Goal: Task Accomplishment & Management: Complete application form

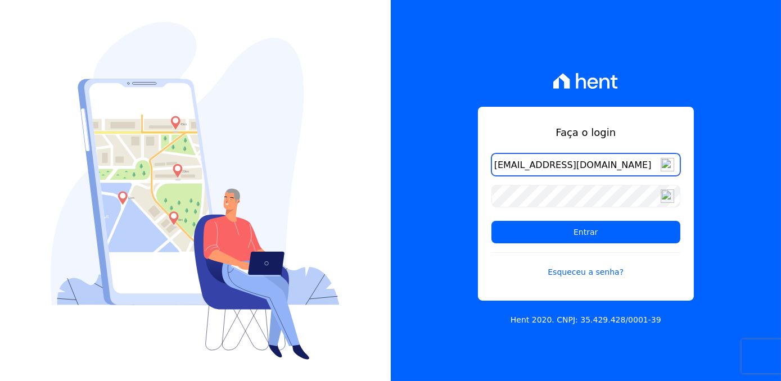
type input "[EMAIL_ADDRESS][DOMAIN_NAME]"
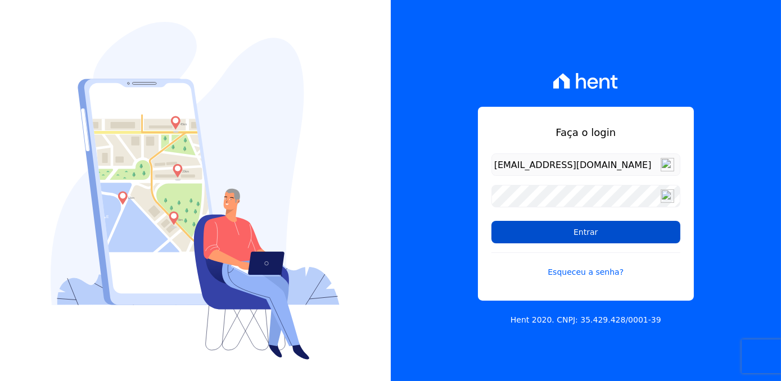
click at [599, 235] on input "Entrar" at bounding box center [586, 232] width 189 height 23
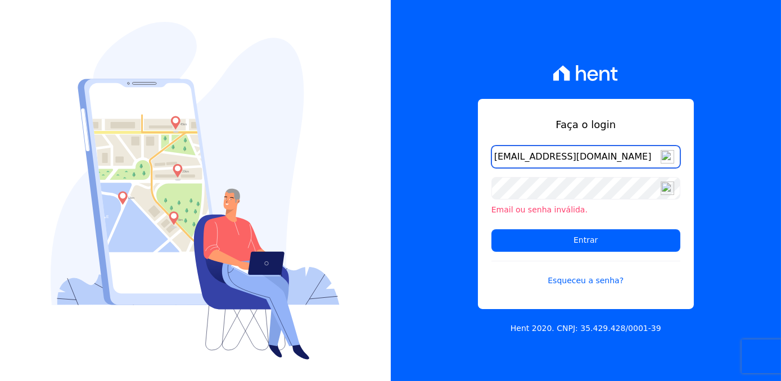
click at [627, 156] on input "[EMAIL_ADDRESS][DOMAIN_NAME]" at bounding box center [586, 157] width 189 height 23
type input "[EMAIL_ADDRESS][DOMAIN_NAME]"
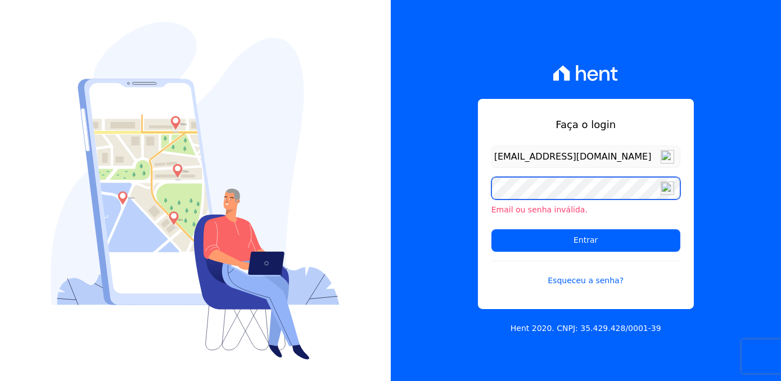
click at [403, 198] on div "Faça o login comercial.freitaspar@gmail.com Email ou senha inválida. Entrar Esq…" at bounding box center [586, 190] width 391 height 381
click at [492, 230] on input "Entrar" at bounding box center [586, 241] width 189 height 23
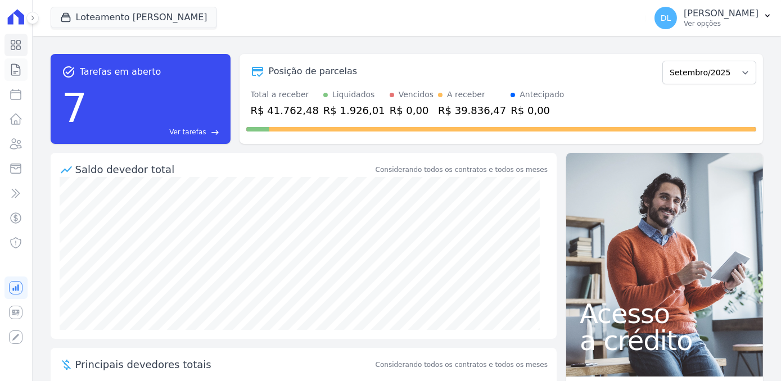
click at [13, 74] on icon at bounding box center [16, 70] width 14 height 14
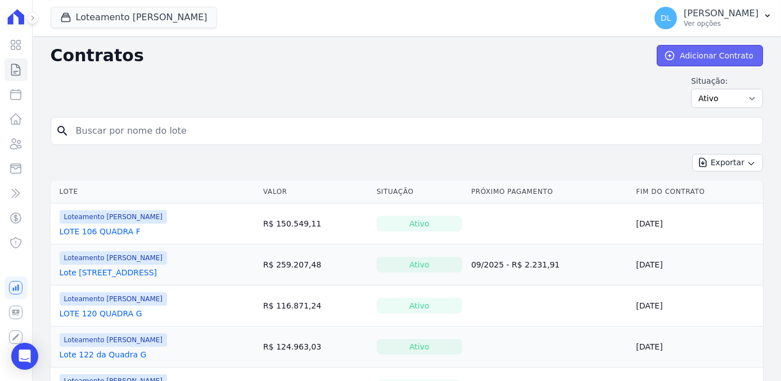
click at [735, 50] on link "Adicionar Contrato" at bounding box center [710, 55] width 106 height 21
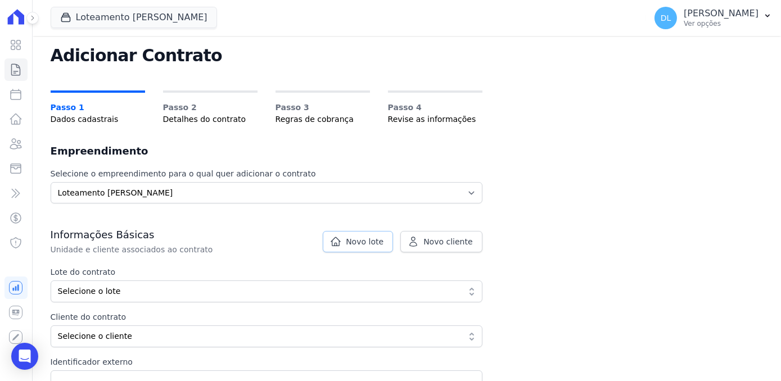
scroll to position [51, 0]
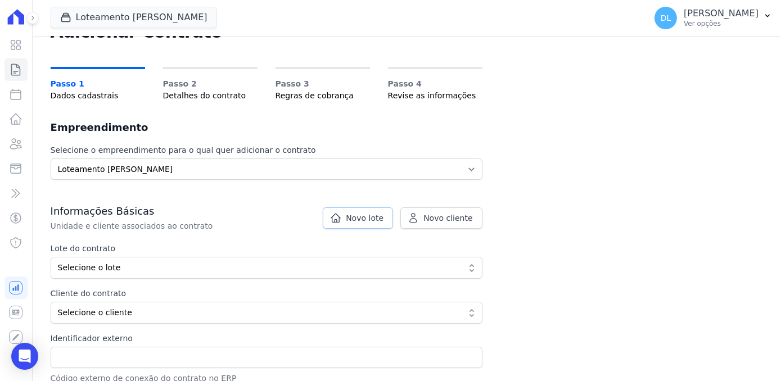
click at [370, 215] on span "Novo lote" at bounding box center [365, 218] width 38 height 11
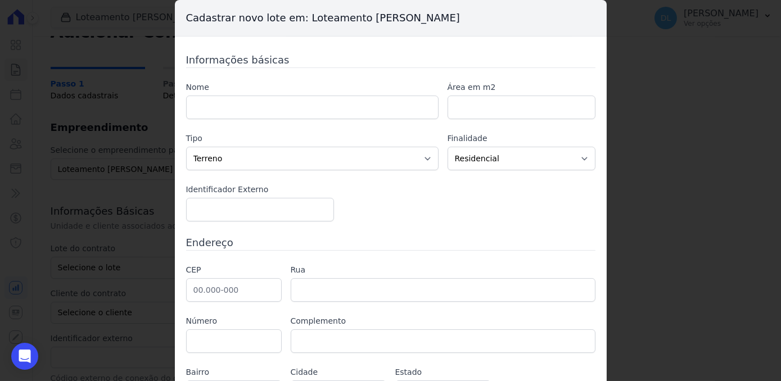
drag, startPoint x: 248, startPoint y: 126, endPoint x: 241, endPoint y: 120, distance: 8.4
click at [248, 126] on div "Nome Área em m2 Tipo Casa Apartamento Escritório Flat Loja Espaço Comercial Ter…" at bounding box center [391, 152] width 410 height 140
click at [240, 118] on input "text" at bounding box center [312, 108] width 253 height 24
type input "LOTE 116 QUADRA G"
click at [500, 100] on input "number" at bounding box center [522, 108] width 148 height 24
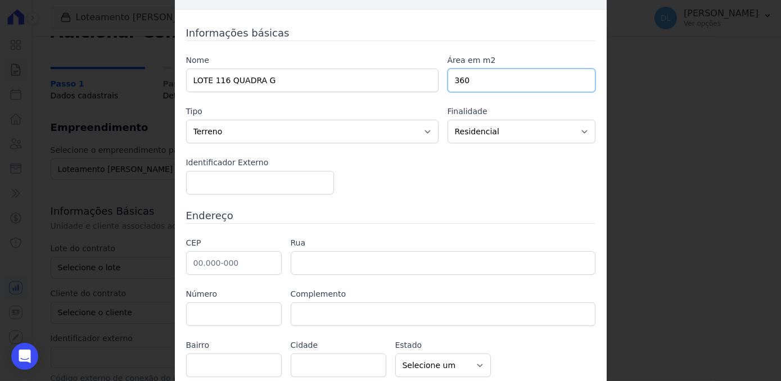
scroll to position [66, 0]
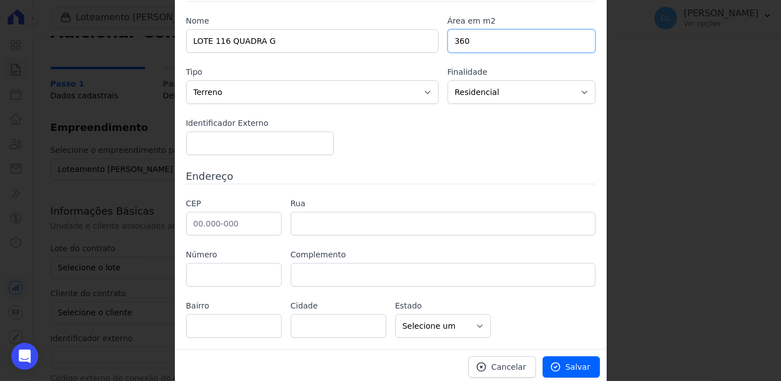
type input "360"
click at [198, 223] on input "text" at bounding box center [234, 224] width 96 height 24
type input "88.820-000"
click at [239, 264] on input "text" at bounding box center [234, 275] width 96 height 24
type input "Içara"
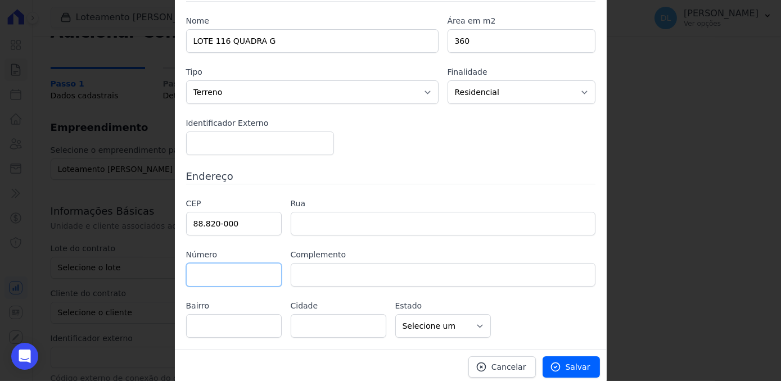
select select "SC"
click at [566, 362] on span "Salvar" at bounding box center [578, 367] width 25 height 11
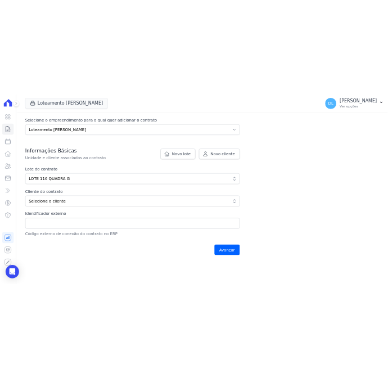
scroll to position [153, 0]
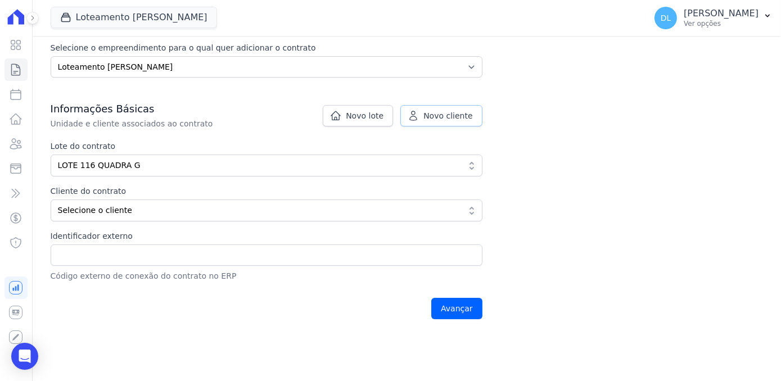
click at [415, 117] on icon at bounding box center [413, 115] width 11 height 11
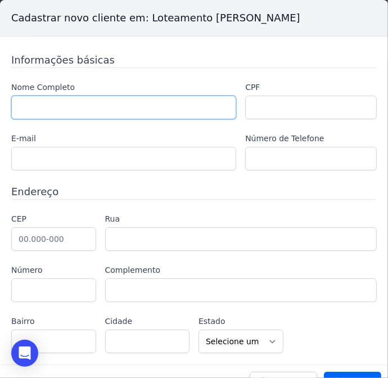
click at [56, 106] on input "text" at bounding box center [123, 108] width 225 height 24
paste input "[PERSON_NAME]"
type input "[PERSON_NAME]"
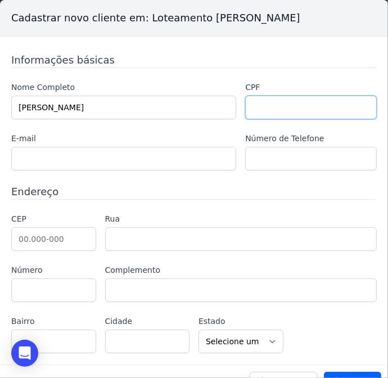
click at [257, 106] on input "text" at bounding box center [311, 108] width 132 height 24
paste input "004.084.280-07"
type input "004.084.280-07"
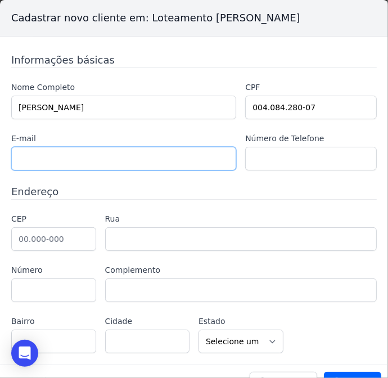
click at [20, 154] on input "text" at bounding box center [123, 159] width 225 height 24
paste input "1: santostaina539@gmail.com"
drag, startPoint x: 28, startPoint y: 160, endPoint x: 1, endPoint y: 165, distance: 26.8
click at [2, 164] on div "Informações básicas Nome Completo TAINA SANTOS DA SILVA CPF 004.084.280-07 E-ma…" at bounding box center [194, 201] width 388 height 328
type input "santostaina539@gmail.com"
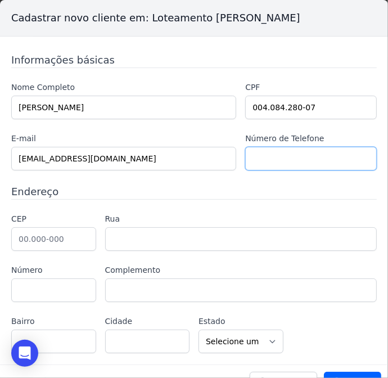
click at [271, 164] on input "text" at bounding box center [311, 159] width 132 height 24
paste input "(51) 98112-3898"
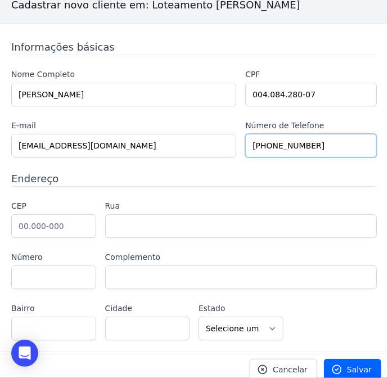
scroll to position [19, 0]
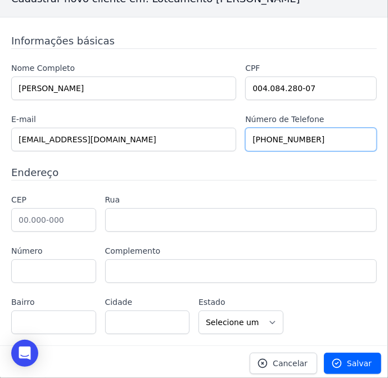
type input "(51) 98112-3898"
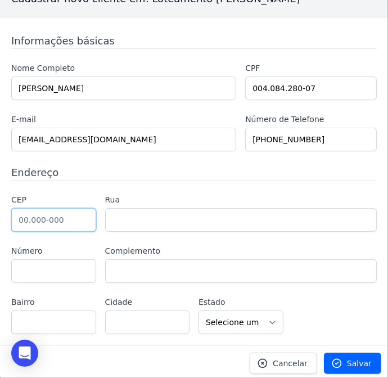
click at [39, 221] on input "text" at bounding box center [53, 220] width 85 height 24
type input "92.201-402"
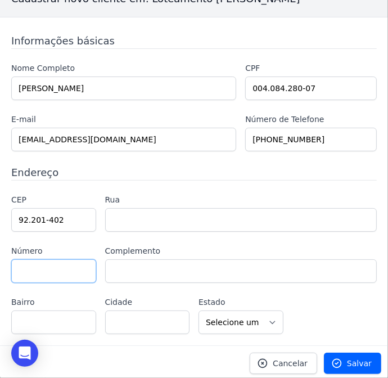
click at [32, 259] on input "text" at bounding box center [53, 271] width 85 height 24
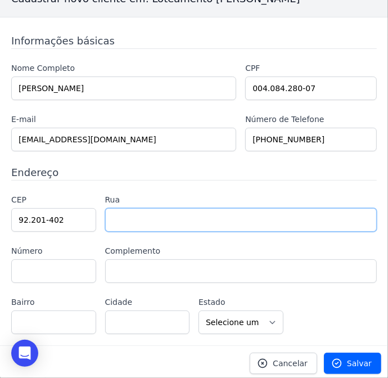
click at [150, 223] on input "text" at bounding box center [241, 220] width 272 height 24
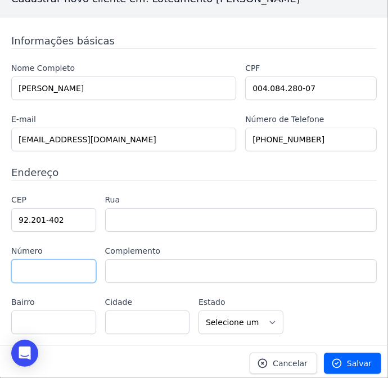
type input "Rua A"
type input "Fátima"
type input "Canoas"
select select "RS"
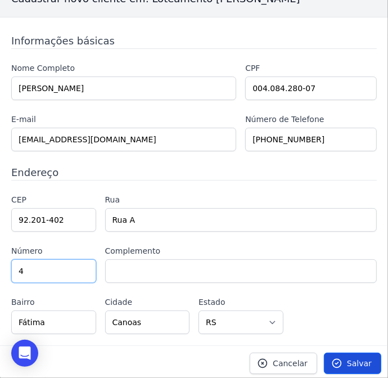
type input "4"
click at [334, 358] on icon at bounding box center [336, 363] width 11 height 11
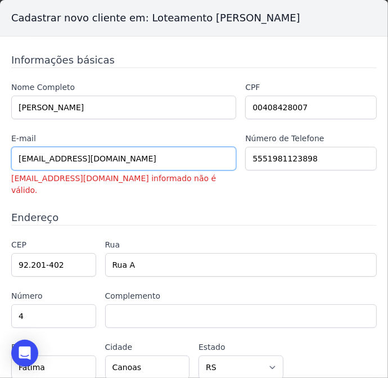
click at [133, 156] on input "santostaina539@gmail.com" at bounding box center [123, 159] width 225 height 24
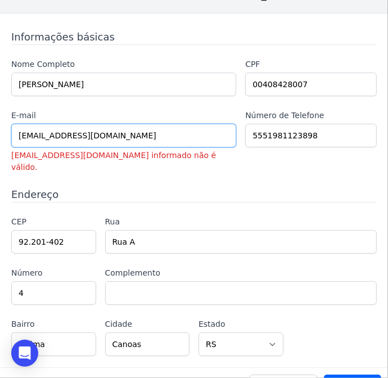
scroll to position [33, 0]
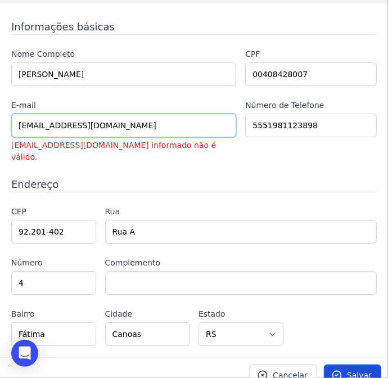
type input "santostaina539@gmail.com"
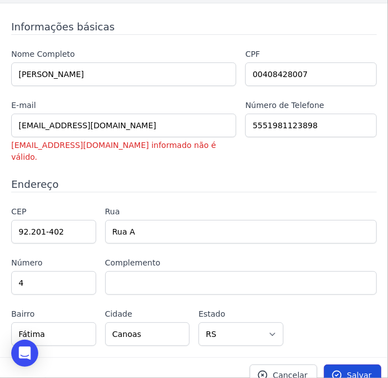
click at [339, 365] on link "Salvar" at bounding box center [352, 375] width 57 height 21
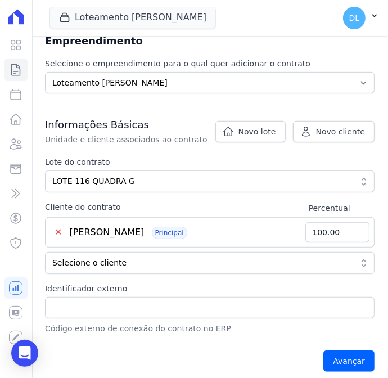
scroll to position [307, 0]
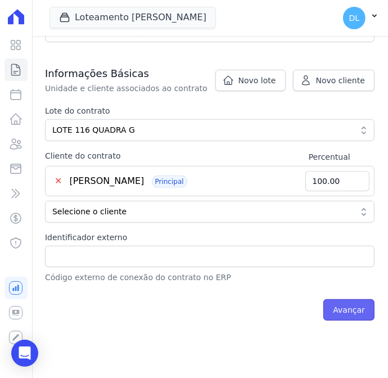
click at [348, 307] on input "Avançar" at bounding box center [348, 309] width 51 height 21
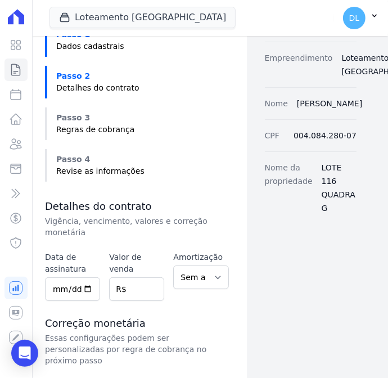
scroll to position [102, 0]
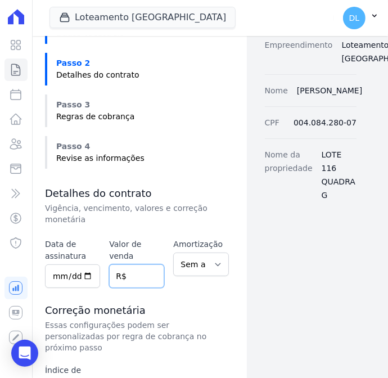
click at [127, 264] on input "number" at bounding box center [136, 276] width 55 height 24
type input "151918.82"
click at [57, 264] on input "date" at bounding box center [72, 276] width 55 height 24
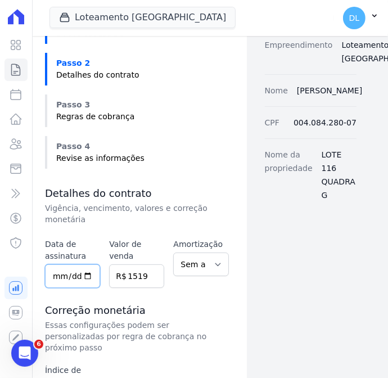
click at [84, 264] on input "date" at bounding box center [72, 276] width 55 height 24
type input "[DATE]"
click at [141, 264] on input "151918.82" at bounding box center [136, 276] width 55 height 24
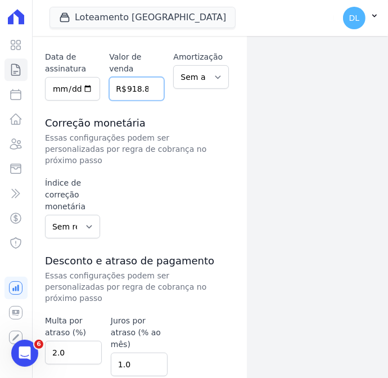
scroll to position [307, 0]
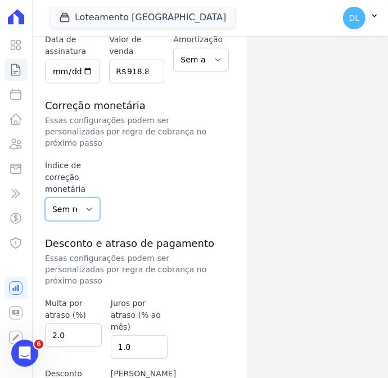
click at [73, 197] on select "Sem reajuste Média dos últimos 12 meses acumulado de INCCM Média dos últimos 12…" at bounding box center [72, 209] width 55 height 24
select select "inccm"
click at [45, 197] on select "Sem reajuste Média dos últimos 12 meses acumulado de INCCM Média dos últimos 12…" at bounding box center [72, 209] width 55 height 24
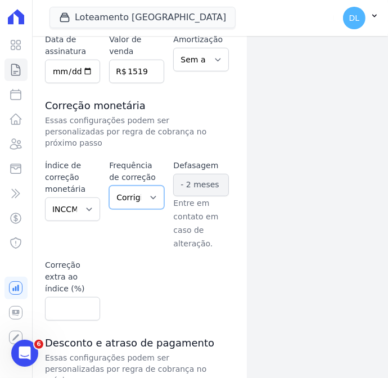
click at [149, 186] on select "Corrigido semestralmente Corrigido mensalmente Corrigido anualmente" at bounding box center [136, 198] width 55 height 24
select select "monthly"
click at [109, 186] on select "Corrigido semestralmente Corrigido mensalmente Corrigido anualmente" at bounding box center [136, 198] width 55 height 24
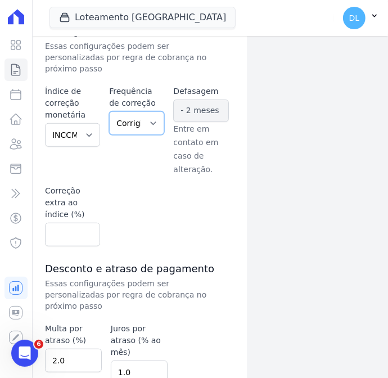
scroll to position [456, 0]
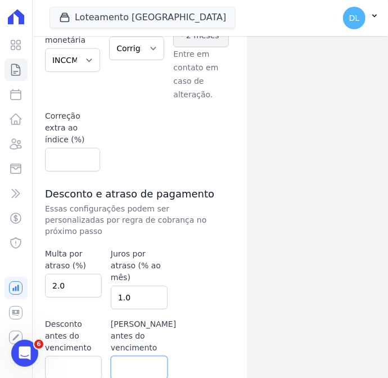
click at [183, 316] on div "Data de assinatura 2025-09-04 Valor de venda 151918.82 R$ Amortização Sem amort…" at bounding box center [137, 153] width 184 height 537
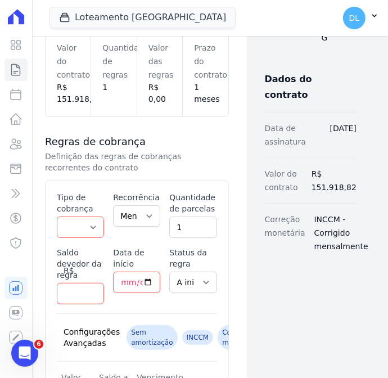
scroll to position [307, 0]
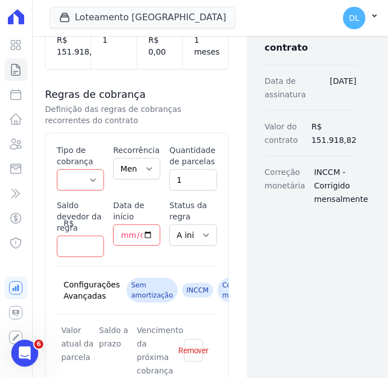
click at [82, 190] on div "Esse tipo de parcela não entra no saldo devedor do contrato. Tipo de cobrança P…" at bounding box center [137, 261] width 160 height 233
click at [79, 186] on select "Parcela Normal Entrada Sinal Intercalada Chaves Pré-chaves Pós-chaves Impostos …" at bounding box center [80, 179] width 47 height 21
select select "down_payment"
click at [57, 169] on select "Parcela Normal Entrada Sinal Intercalada Chaves Pré-chaves Pós-chaves Impostos …" at bounding box center [80, 179] width 47 height 21
click at [122, 233] on input "Data de início" at bounding box center [136, 234] width 47 height 21
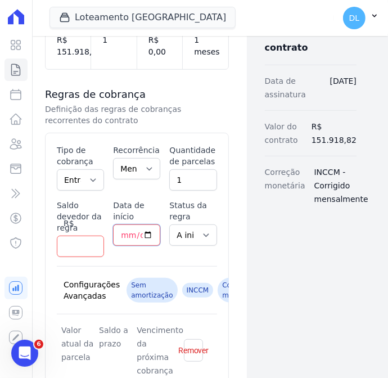
click at [145, 235] on input "Data de início" at bounding box center [136, 234] width 47 height 21
type input "[DATE]"
click at [80, 242] on input "Saldo devedor da regra" at bounding box center [80, 246] width 47 height 21
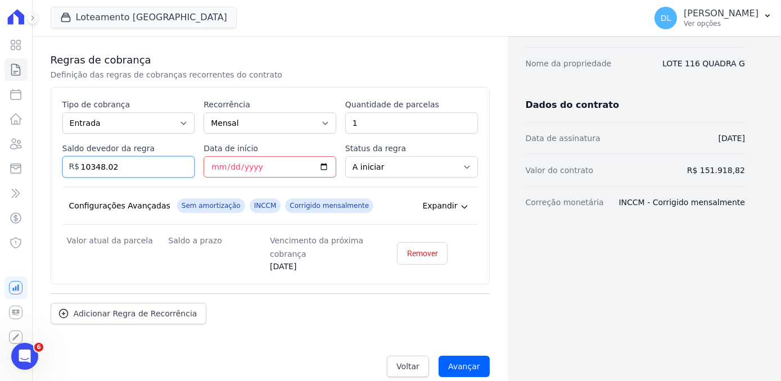
scroll to position [195, 0]
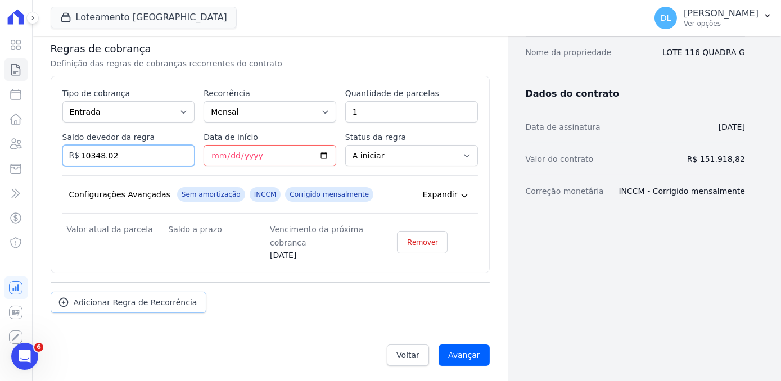
type input "10348.02"
click at [123, 303] on span "Adicionar Regra de Recorrência" at bounding box center [136, 302] width 124 height 11
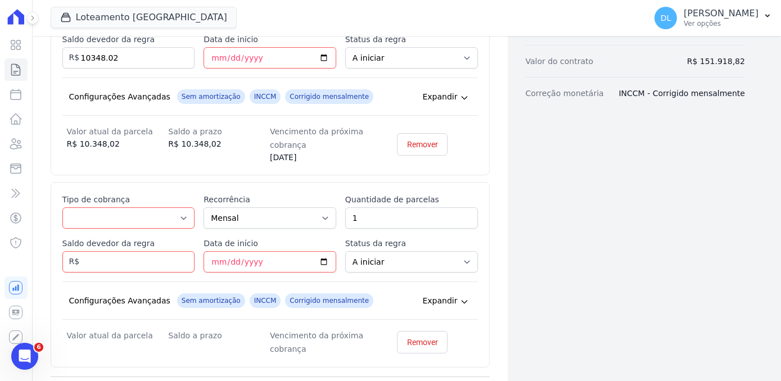
scroll to position [298, 0]
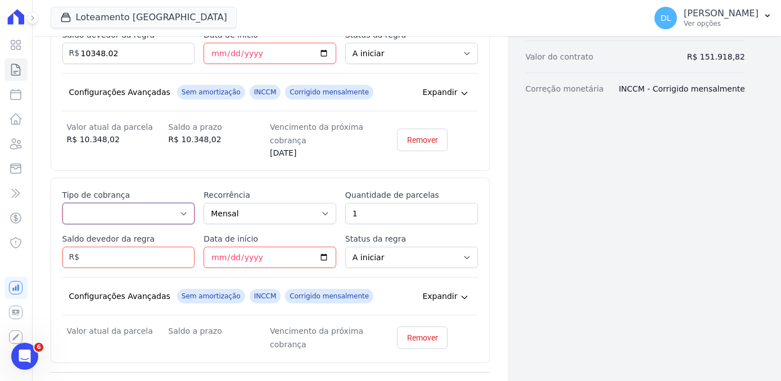
click at [97, 213] on select "Parcela Normal Entrada Sinal Intercalada Chaves Pré-chaves Pós-chaves Impostos …" at bounding box center [128, 213] width 133 height 21
select select "standard"
click at [62, 203] on select "Parcela Normal Entrada Sinal Intercalada Chaves Pré-chaves Pós-chaves Impostos …" at bounding box center [128, 213] width 133 height 21
drag, startPoint x: 375, startPoint y: 209, endPoint x: 322, endPoint y: 206, distance: 52.4
click at [322, 206] on div "Esse tipo de parcela não entra no saldo devedor do contrato. Tipo de cobrança P…" at bounding box center [270, 271] width 416 height 162
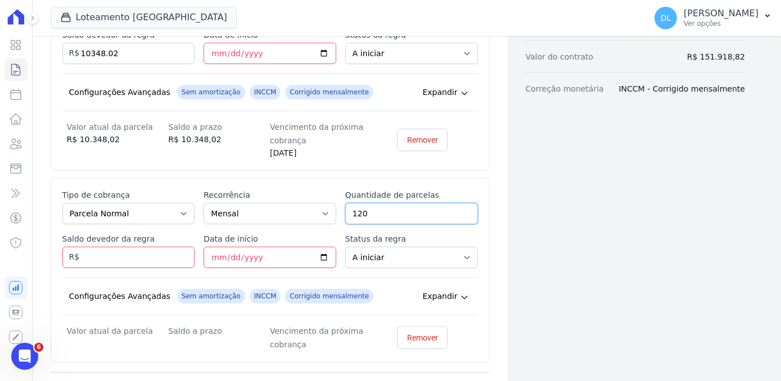
type input "120"
click at [145, 259] on input "Saldo devedor da regra" at bounding box center [128, 257] width 133 height 21
click at [122, 251] on input "Saldo devedor da regra" at bounding box center [128, 257] width 133 height 21
paste input "106.5708"
click at [97, 254] on input "106.5708" at bounding box center [128, 257] width 133 height 21
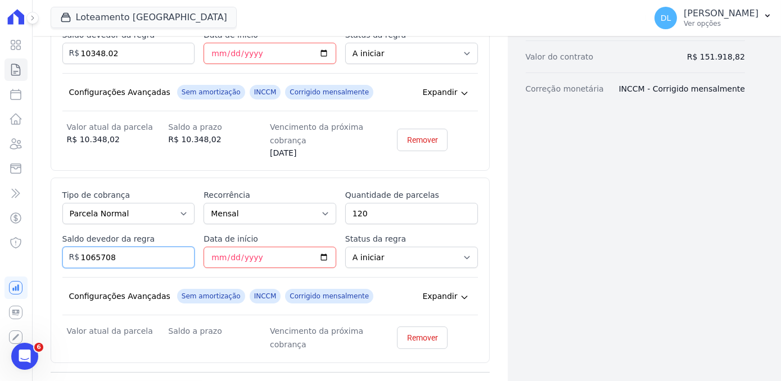
click at [102, 256] on input "1065708" at bounding box center [128, 257] width 133 height 21
type input "10657.08"
click at [388, 227] on div "Dados cadastrais Empreendimento Loteamento [GEOGRAPHIC_DATA] Nome [PERSON_NAME]…" at bounding box center [626, 106] width 237 height 718
click at [264, 255] on input "Data de início" at bounding box center [270, 257] width 133 height 21
click at [321, 255] on input "Data de início" at bounding box center [270, 257] width 133 height 21
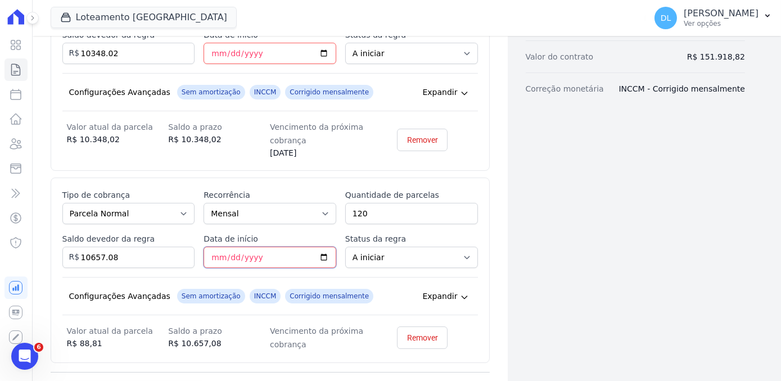
type input "[DATE]"
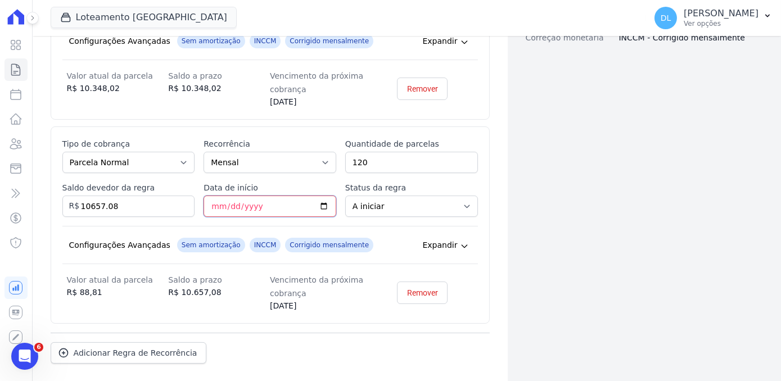
click at [318, 208] on input "[DATE]" at bounding box center [270, 206] width 133 height 21
click at [388, 209] on div "Dados cadastrais Empreendimento Loteamento [GEOGRAPHIC_DATA] Nome [PERSON_NAME]…" at bounding box center [626, 61] width 237 height 730
click at [117, 207] on input "10657.08" at bounding box center [128, 206] width 133 height 21
type input "106570.80"
click at [388, 244] on div "Contratos Adicionar Contrato Adicionar Contrato Passo 1 Dados cadastrais Passo …" at bounding box center [407, 61] width 713 height 730
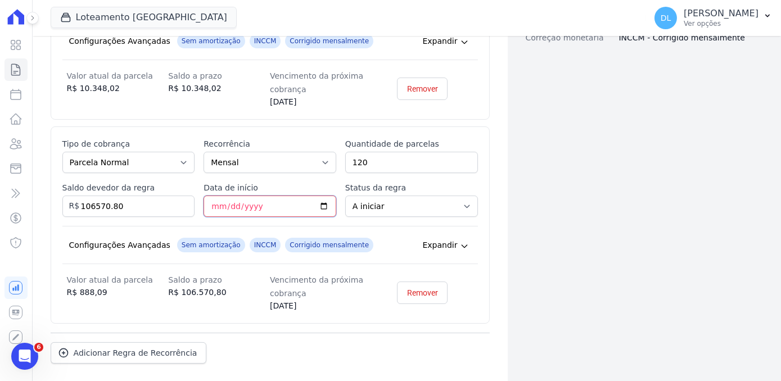
click at [239, 201] on input "[DATE]" at bounding box center [270, 206] width 133 height 21
click at [216, 210] on input "[DATE]" at bounding box center [270, 206] width 133 height 21
click at [319, 199] on input "[DATE]" at bounding box center [270, 206] width 133 height 21
click at [321, 204] on input "[DATE]" at bounding box center [270, 206] width 133 height 21
type input "[DATE]"
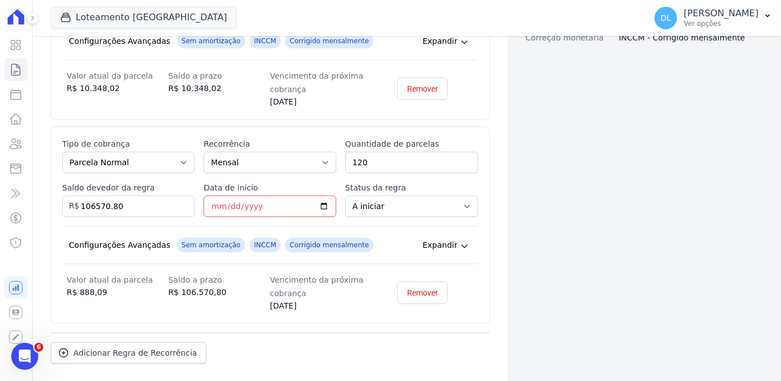
click at [388, 157] on div "Dados cadastrais Empreendimento Loteamento [GEOGRAPHIC_DATA] Nome [PERSON_NAME]…" at bounding box center [626, 61] width 237 height 730
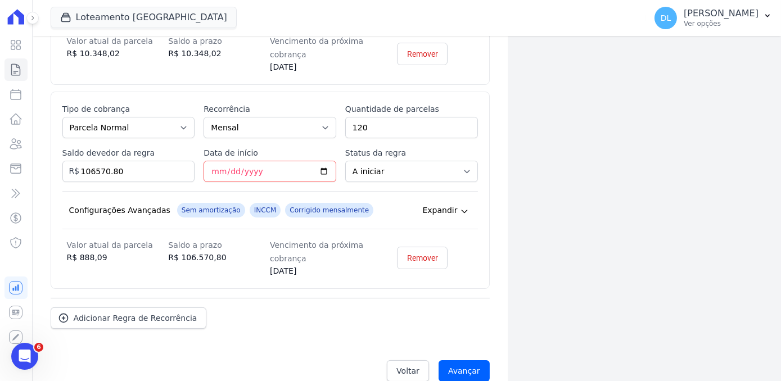
scroll to position [398, 0]
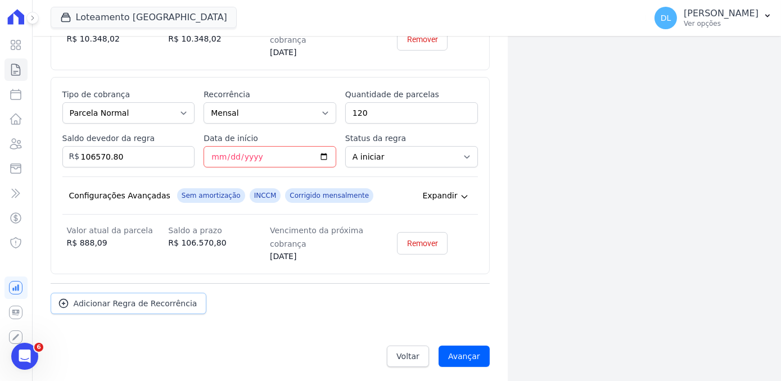
click at [91, 305] on span "Adicionar Regra de Recorrência" at bounding box center [136, 303] width 124 height 11
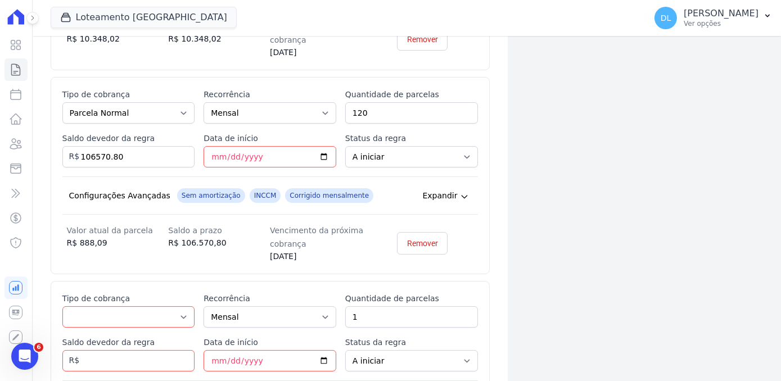
scroll to position [501, 0]
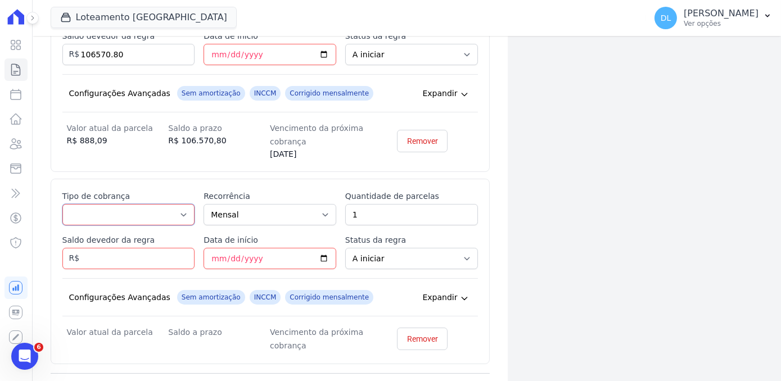
click at [119, 212] on select "Parcela Normal Entrada Sinal Intercalada Chaves Pré-chaves Pós-chaves Impostos …" at bounding box center [128, 214] width 133 height 21
select select "interleaved"
click at [62, 204] on select "Parcela Normal Entrada Sinal Intercalada Chaves Pré-chaves Pós-chaves Impostos …" at bounding box center [128, 214] width 133 height 21
click at [301, 210] on select "Mensal Bimestral Trimestral Semestral Anual" at bounding box center [270, 214] width 133 height 21
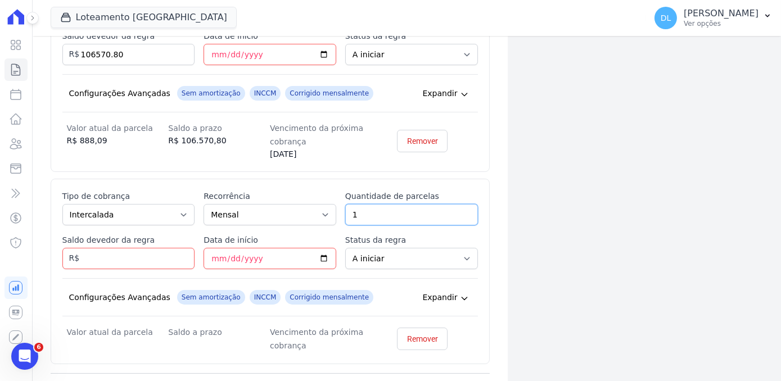
drag, startPoint x: 376, startPoint y: 209, endPoint x: 331, endPoint y: 209, distance: 45.0
click at [331, 209] on div "Esse tipo de parcela não entra no saldo devedor do contrato. Tipo de cobrança P…" at bounding box center [270, 272] width 416 height 162
type input "10"
click at [185, 169] on div "Regras de cobrança Definição das regras de cobranças recorrentes do contrato Es…" at bounding box center [270, 71] width 439 height 704
click at [104, 257] on input "Saldo devedor da regra" at bounding box center [128, 258] width 133 height 21
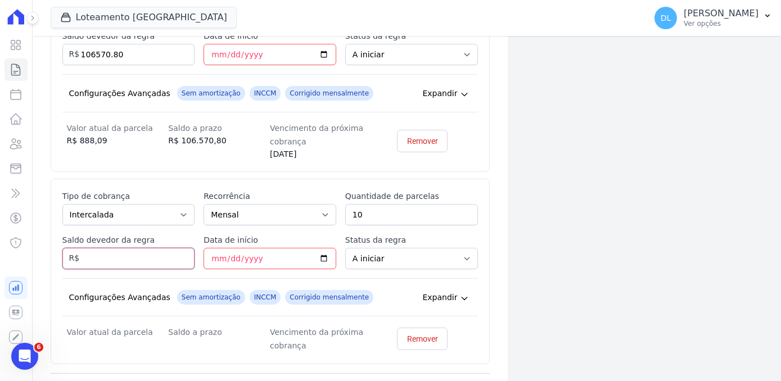
click at [95, 250] on input "Saldo devedor da regra" at bounding box center [128, 258] width 133 height 21
type input "35000"
click at [388, 182] on div "Dados cadastrais Empreendimento Loteamento [GEOGRAPHIC_DATA] Nome [PERSON_NAME]…" at bounding box center [626, 5] width 237 height 922
click at [241, 256] on input "Data de início" at bounding box center [270, 258] width 133 height 21
click at [322, 257] on input "Data de início" at bounding box center [270, 258] width 133 height 21
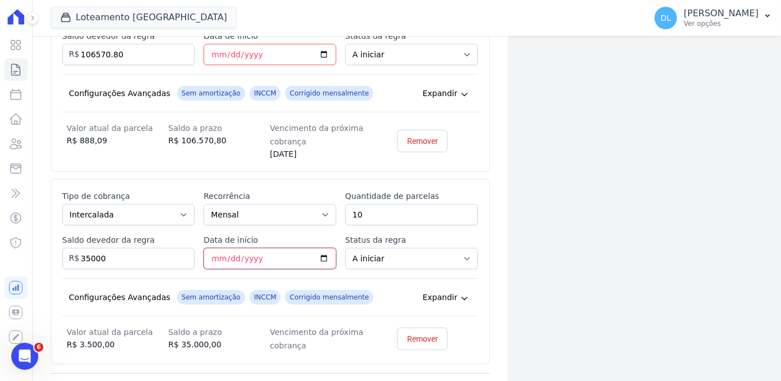
click at [244, 258] on input "Data de início" at bounding box center [270, 258] width 133 height 21
click at [214, 255] on input "Data de início" at bounding box center [270, 258] width 133 height 21
click at [269, 259] on input "2025-08-15" at bounding box center [270, 258] width 133 height 21
click at [254, 255] on input "2025-08-15" at bounding box center [270, 258] width 133 height 21
click at [250, 255] on input "2025-08-15" at bounding box center [270, 258] width 133 height 21
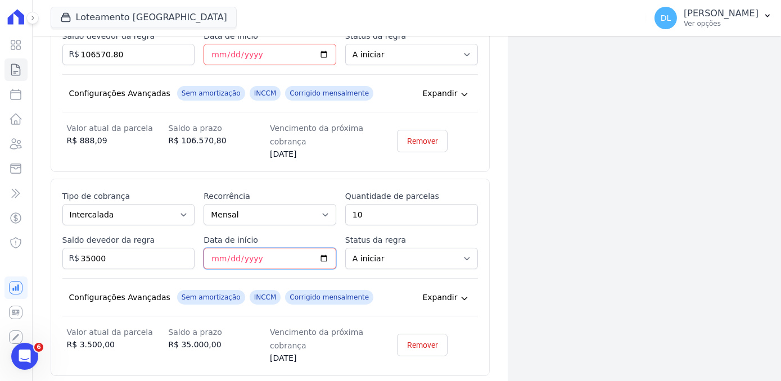
click at [266, 263] on input "2025-08-15" at bounding box center [270, 258] width 133 height 21
click at [255, 254] on input "2025-08-15" at bounding box center [270, 258] width 133 height 21
click at [250, 255] on input "2025-08-15" at bounding box center [270, 258] width 133 height 21
type input "[DATE]"
click at [388, 187] on div "Dados cadastrais Empreendimento Loteamento [GEOGRAPHIC_DATA] Nome [PERSON_NAME]…" at bounding box center [626, 11] width 237 height 934
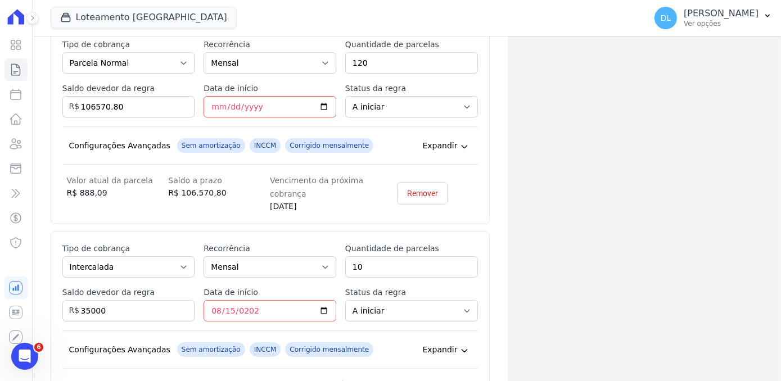
scroll to position [601, 0]
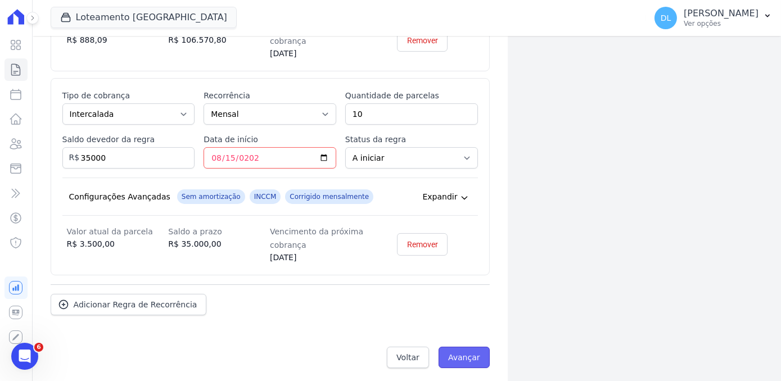
click at [388, 351] on input "Avançar" at bounding box center [464, 357] width 51 height 21
click at [279, 109] on select "Mensal Bimestral Trimestral Semestral Anual" at bounding box center [270, 114] width 133 height 21
select select "12"
click at [204, 104] on select "Mensal Bimestral Trimestral Semestral Anual" at bounding box center [270, 114] width 133 height 21
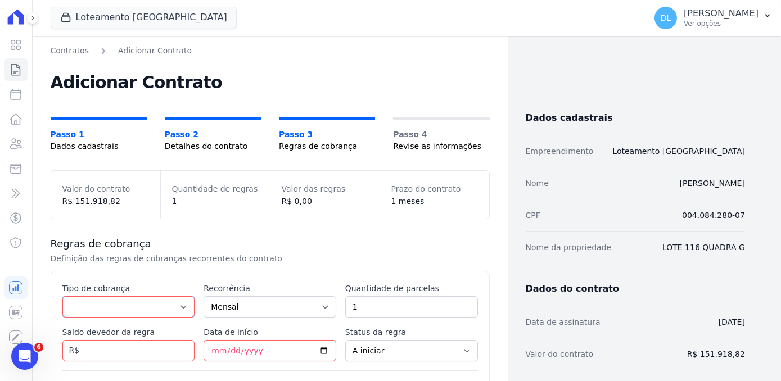
click at [113, 300] on select "Parcela Normal Entrada Sinal Intercalada Chaves Pré-chaves Pós-chaves Impostos …" at bounding box center [128, 306] width 133 height 21
select select "down_payment"
click at [62, 296] on select "Parcela Normal Entrada Sinal Intercalada Chaves Pré-chaves Pós-chaves Impostos …" at bounding box center [128, 306] width 133 height 21
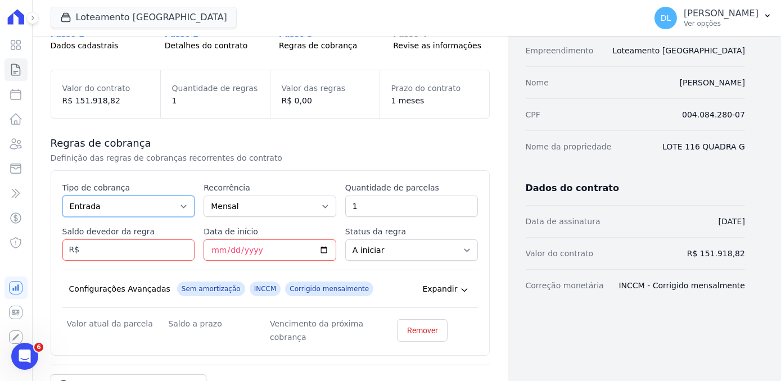
scroll to position [102, 0]
click at [106, 242] on input "Saldo devedor da regra" at bounding box center [128, 249] width 133 height 21
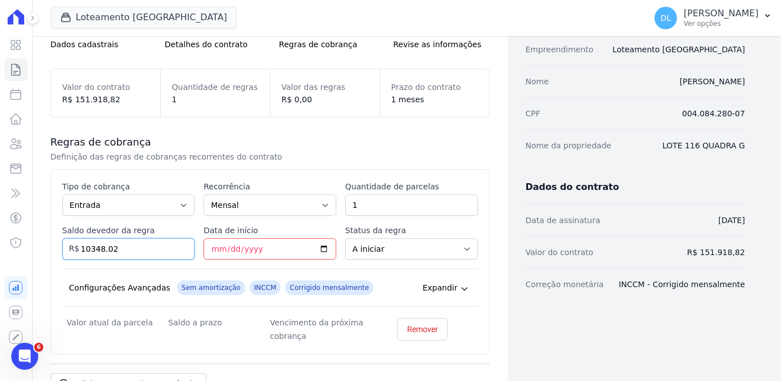
type input "10348.02"
click at [252, 136] on h3 "Regras de cobrança" at bounding box center [270, 143] width 439 height 14
click at [236, 251] on input "Data de início" at bounding box center [270, 249] width 133 height 21
click at [318, 248] on input "Data de início" at bounding box center [270, 249] width 133 height 21
type input "[DATE]"
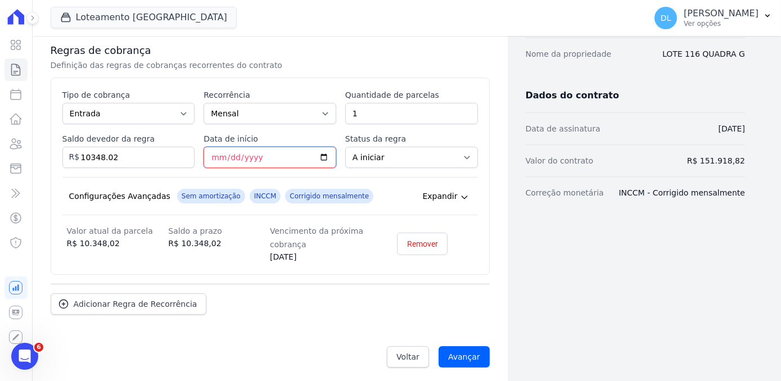
scroll to position [195, 0]
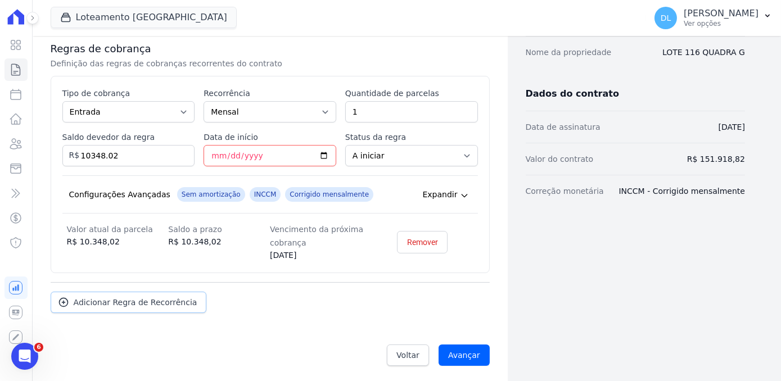
click at [158, 303] on span "Adicionar Regra de Recorrência" at bounding box center [136, 302] width 124 height 11
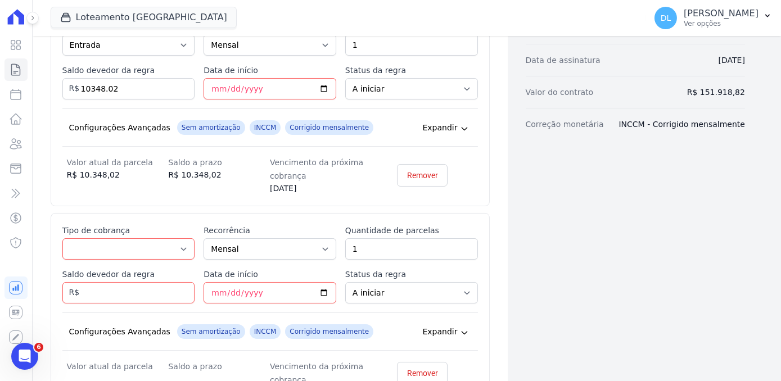
scroll to position [298, 0]
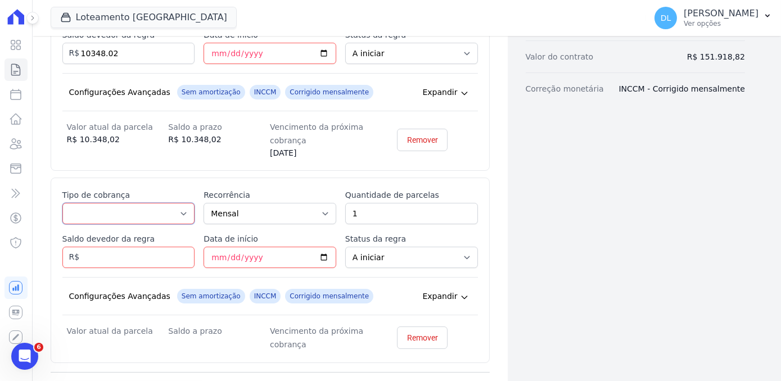
click at [90, 203] on select "Parcela Normal Entrada Sinal Intercalada Chaves Pré-chaves Pós-chaves Impostos …" at bounding box center [128, 213] width 133 height 21
click at [90, 209] on select "Parcela Normal Entrada Sinal Intercalada Chaves Pré-chaves Pós-chaves Impostos …" at bounding box center [128, 213] width 133 height 21
select select "standard"
click at [62, 203] on select "Parcela Normal Entrada Sinal Intercalada Chaves Pré-chaves Pós-chaves Impostos …" at bounding box center [128, 213] width 133 height 21
drag, startPoint x: 379, startPoint y: 201, endPoint x: 322, endPoint y: 201, distance: 56.3
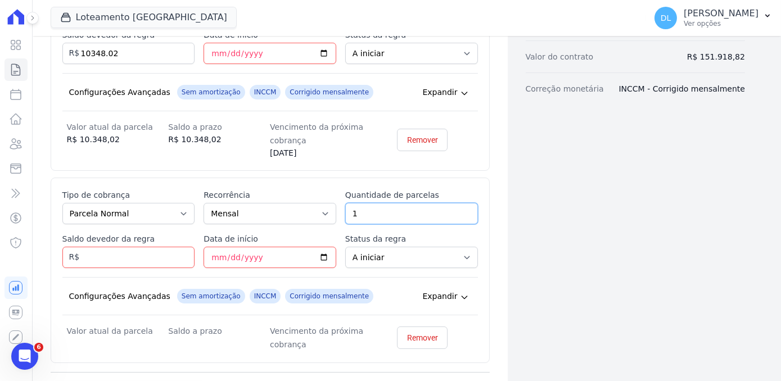
click at [330, 203] on div "Esse tipo de parcela não entra no saldo devedor do contrato. Tipo de cobrança P…" at bounding box center [270, 271] width 416 height 162
type input "120"
click at [114, 266] on div "Esse tipo de parcela não entra no saldo devedor do contrato. Tipo de cobrança P…" at bounding box center [270, 271] width 416 height 162
click at [104, 258] on input "Saldo devedor da regra" at bounding box center [128, 257] width 133 height 21
paste input "106.5708"
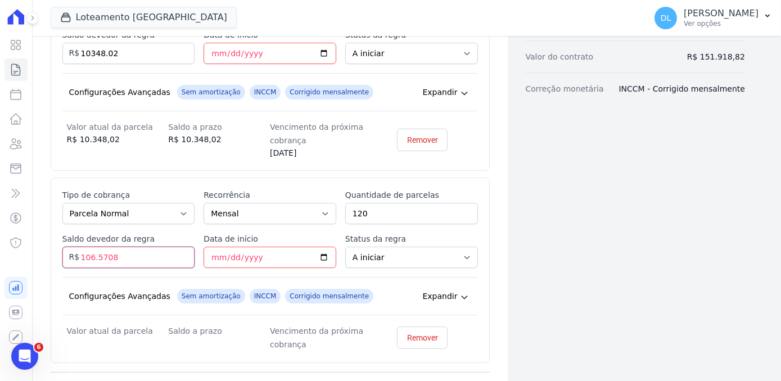
click at [97, 255] on input "106.5708" at bounding box center [128, 257] width 133 height 21
type input "106570.80"
click at [758, 155] on div "Contratos Adicionar Contrato Adicionar Contrato Passo 1 Dados cadastrais Passo …" at bounding box center [407, 106] width 749 height 736
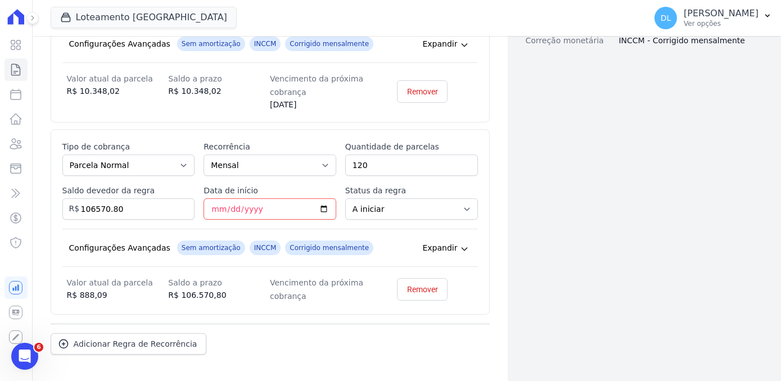
scroll to position [386, 0]
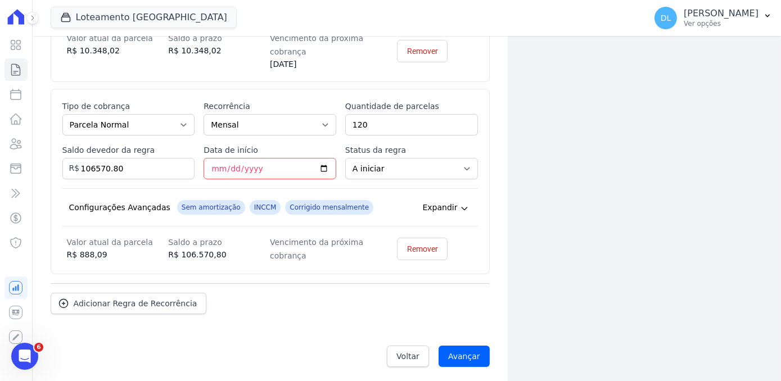
click at [233, 180] on div "Esse tipo de parcela não entra no saldo devedor do contrato. Tipo de cobrança P…" at bounding box center [270, 182] width 416 height 162
click at [222, 167] on input "Data de início" at bounding box center [270, 168] width 133 height 21
click at [327, 166] on input "Data de início" at bounding box center [270, 168] width 133 height 21
click at [323, 167] on input "Data de início" at bounding box center [270, 168] width 133 height 21
type input "2025-09-20"
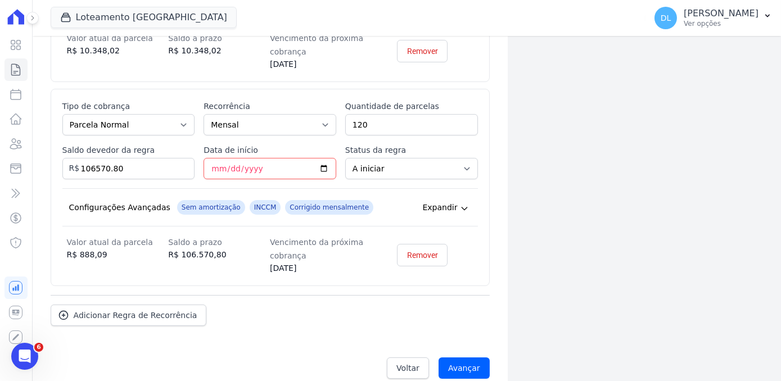
click at [590, 203] on div "Dados cadastrais Empreendimento Loteamento Jardim Amélia Nome TAINA SANTOS DA S…" at bounding box center [626, 24] width 237 height 730
click at [108, 317] on span "Adicionar Regra de Recorrência" at bounding box center [136, 315] width 124 height 11
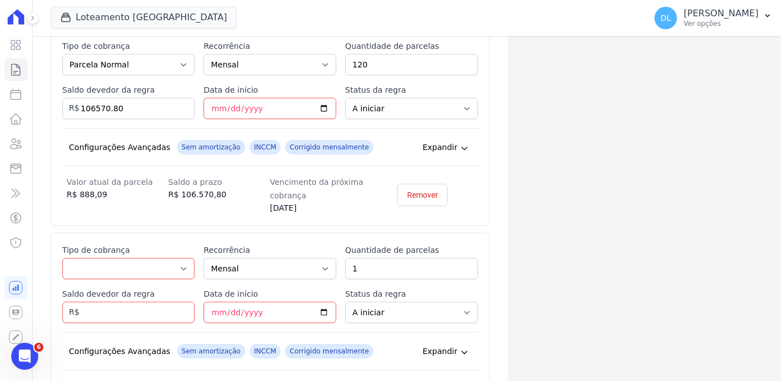
scroll to position [489, 0]
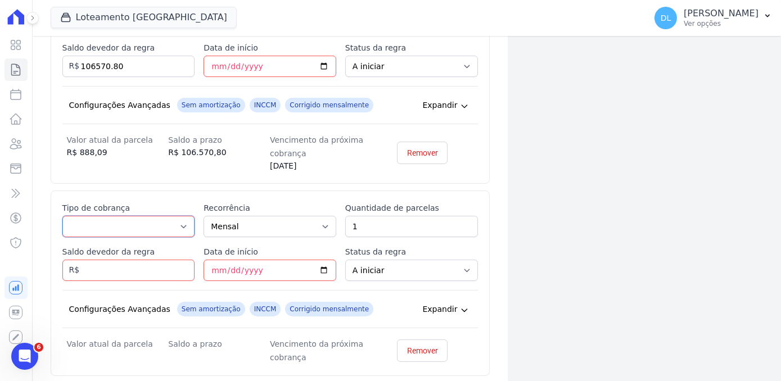
click at [87, 226] on select "Parcela Normal Entrada Sinal Intercalada Chaves Pré-chaves Pós-chaves Impostos …" at bounding box center [128, 226] width 133 height 21
select select "interleaved"
click at [62, 216] on select "Parcela Normal Entrada Sinal Intercalada Chaves Pré-chaves Pós-chaves Impostos …" at bounding box center [128, 226] width 133 height 21
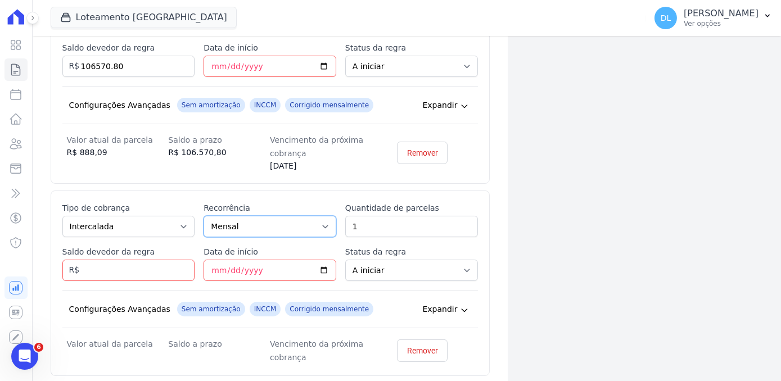
click at [224, 221] on select "Mensal Bimestral Trimestral Semestral Anual" at bounding box center [270, 226] width 133 height 21
select select "12"
click at [204, 216] on select "Mensal Bimestral Trimestral Semestral Anual" at bounding box center [270, 226] width 133 height 21
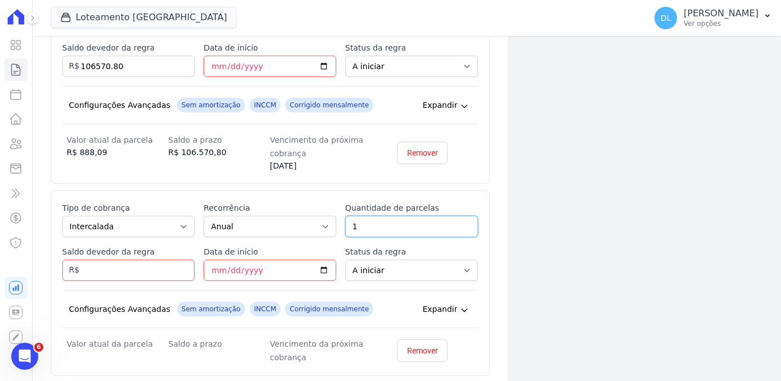
click at [325, 226] on div "Esse tipo de parcela não entra no saldo devedor do contrato. Tipo de cobrança P…" at bounding box center [270, 284] width 416 height 162
type input "10"
click at [137, 275] on input "Saldo devedor da regra" at bounding box center [128, 270] width 133 height 21
type input "35000"
click at [299, 260] on input "Data de início" at bounding box center [270, 270] width 133 height 21
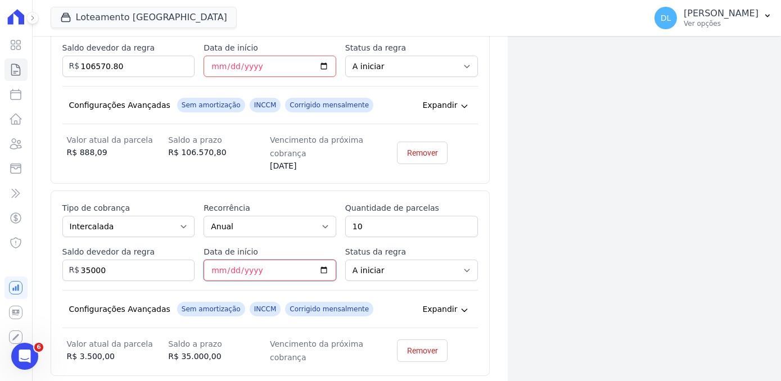
click at [316, 267] on input "Data de início" at bounding box center [270, 270] width 133 height 21
click at [228, 266] on input "Data de início" at bounding box center [270, 270] width 133 height 21
click at [215, 269] on input "Data de início" at bounding box center [270, 270] width 133 height 21
type input "2026-08-15"
click at [670, 206] on div "Dados cadastrais Empreendimento Loteamento Jardim Amélia Nome TAINA SANTOS DA S…" at bounding box center [626, 23] width 237 height 934
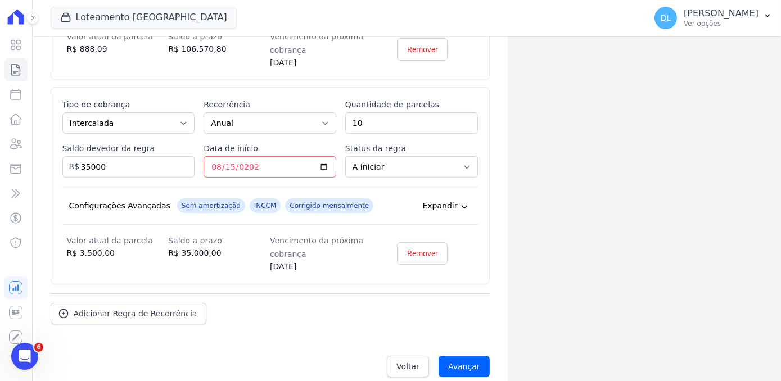
scroll to position [601, 0]
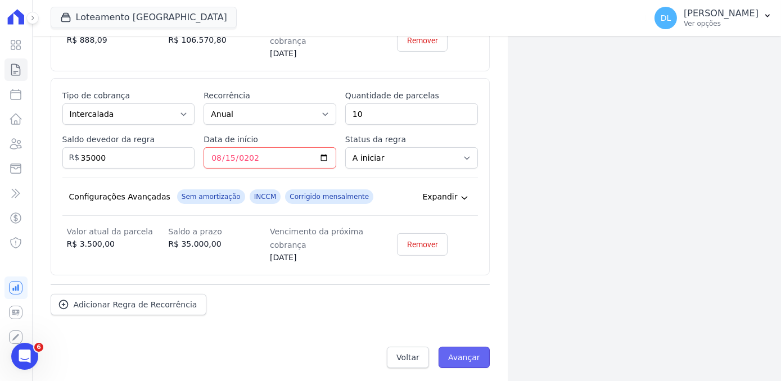
click at [462, 352] on input "Avançar" at bounding box center [464, 357] width 51 height 21
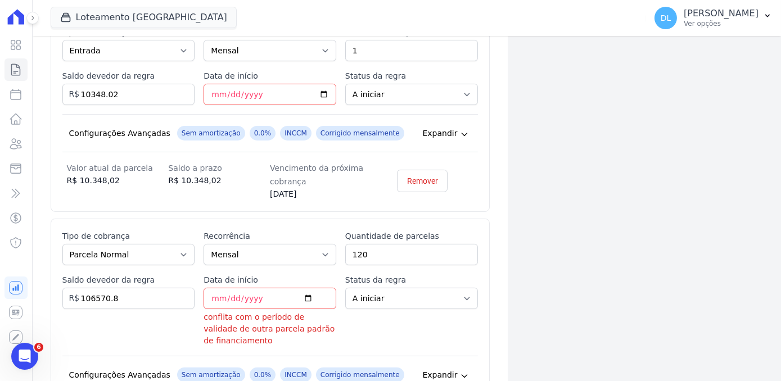
scroll to position [971, 0]
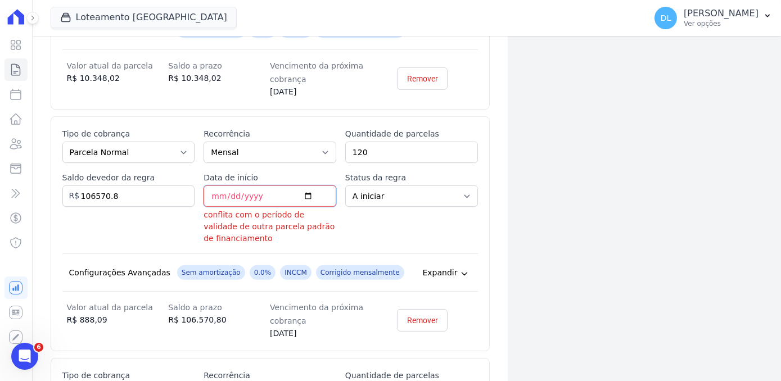
click at [307, 191] on input "[DATE]" at bounding box center [270, 196] width 133 height 21
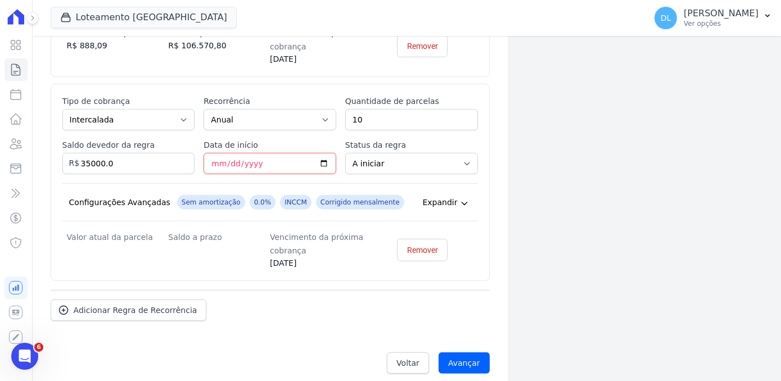
scroll to position [1249, 0]
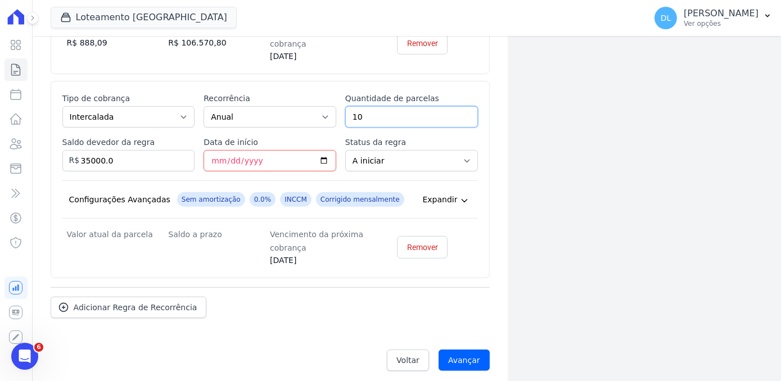
click at [348, 115] on input "10" at bounding box center [411, 116] width 133 height 21
click at [124, 152] on input "35000.0" at bounding box center [128, 160] width 133 height 21
type input "35000"
click at [459, 350] on input "Avançar" at bounding box center [464, 360] width 51 height 21
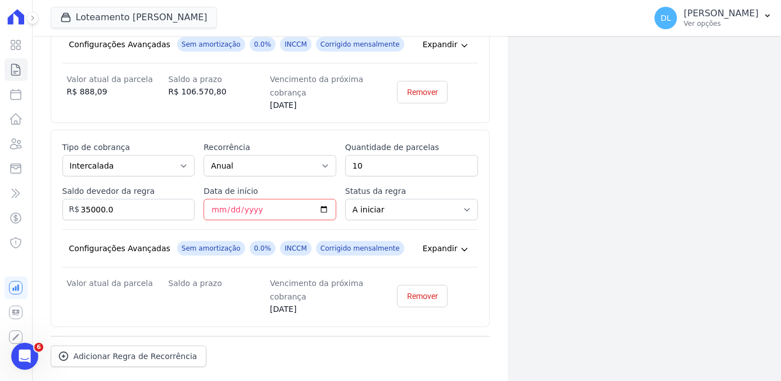
scroll to position [1287, 0]
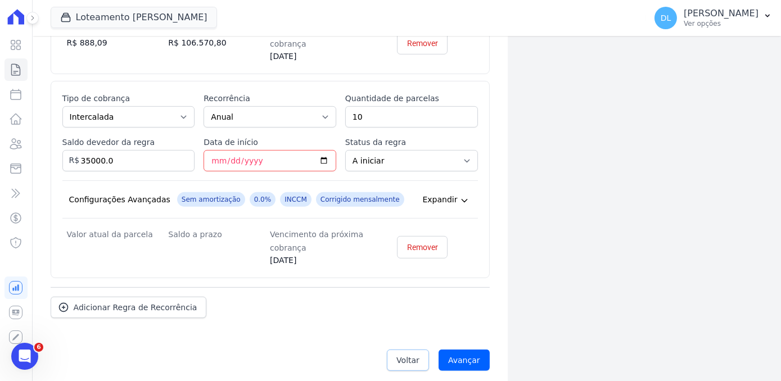
click at [396, 354] on link "Voltar" at bounding box center [408, 360] width 42 height 21
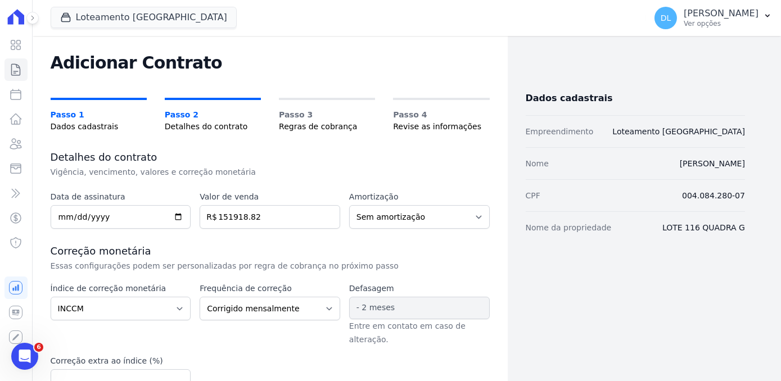
scroll to position [3, 0]
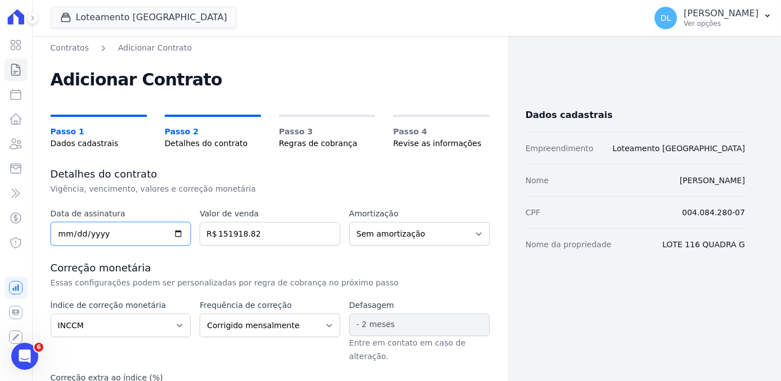
click at [107, 230] on input "[DATE]" at bounding box center [121, 234] width 141 height 24
click at [173, 235] on input "[DATE]" at bounding box center [121, 234] width 141 height 24
type input "2025-09-03"
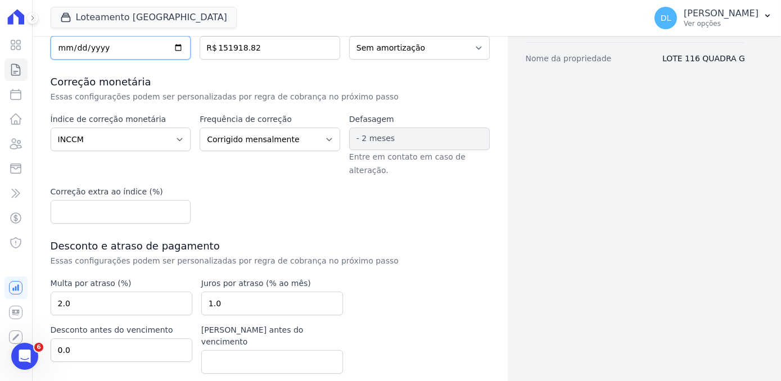
scroll to position [207, 0]
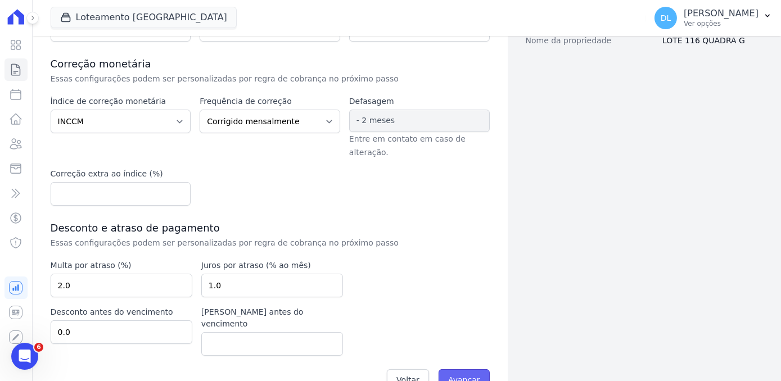
click at [457, 370] on input "Avançar" at bounding box center [464, 380] width 51 height 21
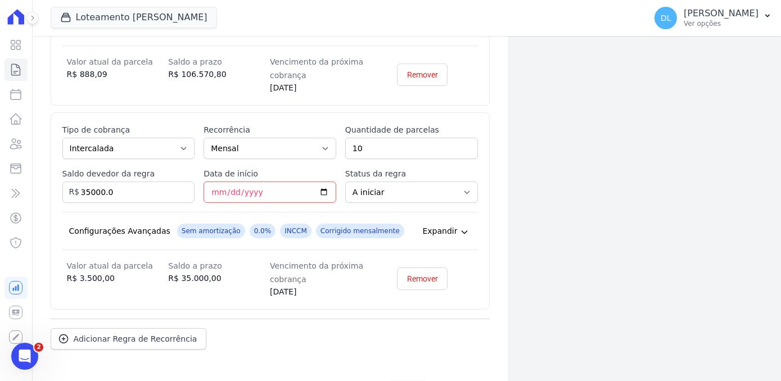
scroll to position [601, 0]
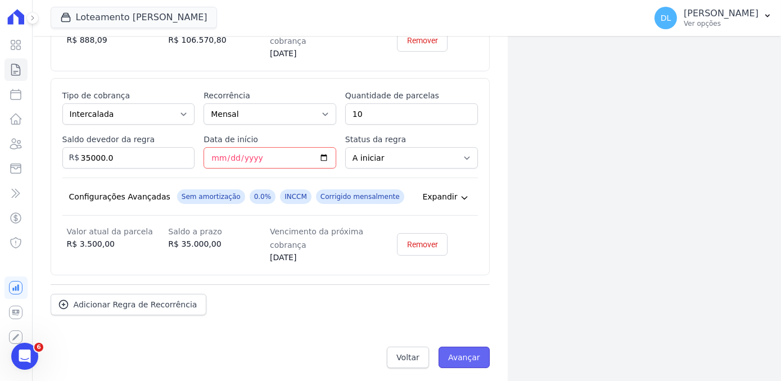
click at [457, 352] on input "Avançar" at bounding box center [464, 357] width 51 height 21
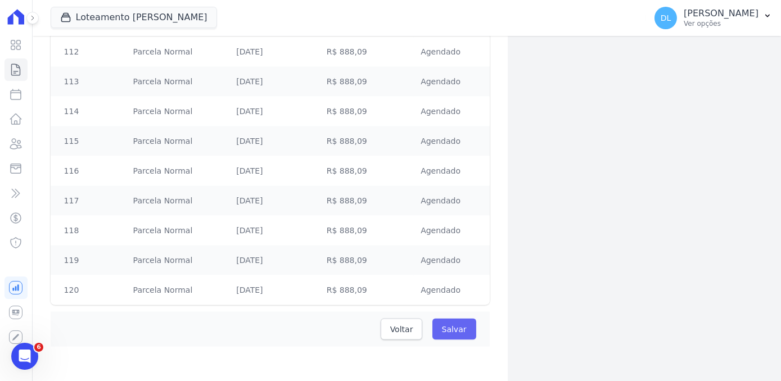
scroll to position [3839, 0]
click at [445, 329] on input "Salvar" at bounding box center [455, 328] width 44 height 21
